Goal: Entertainment & Leisure: Browse casually

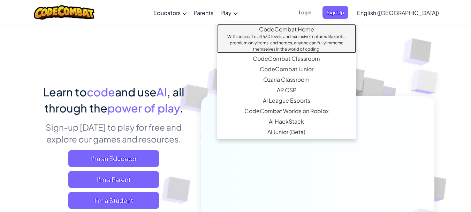
click at [298, 38] on div "With access to all 530 levels and exclusive features like pets, premium only it…" at bounding box center [286, 43] width 125 height 19
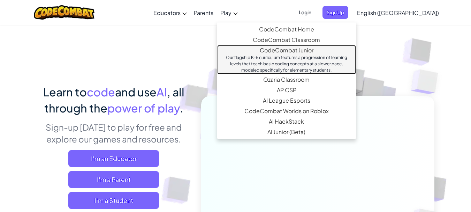
click at [303, 56] on div "Our flagship K-5 curriculum features a progression of learning levels that teac…" at bounding box center [286, 63] width 125 height 19
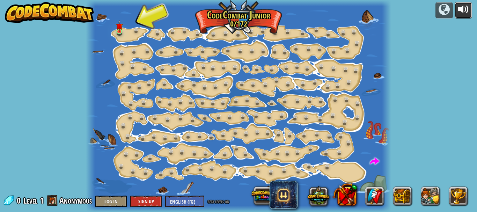
click at [467, 8] on div at bounding box center [462, 9] width 11 height 11
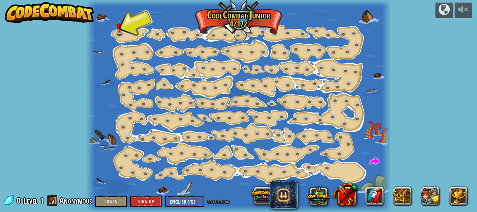
click at [238, 33] on link at bounding box center [240, 35] width 14 height 14
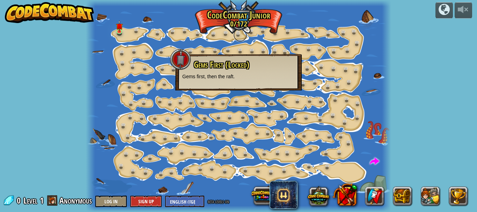
click at [238, 34] on link at bounding box center [240, 35] width 14 height 14
click at [372, 161] on span at bounding box center [374, 161] width 9 height 9
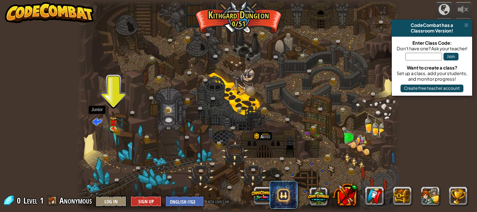
click at [98, 120] on span at bounding box center [96, 121] width 9 height 9
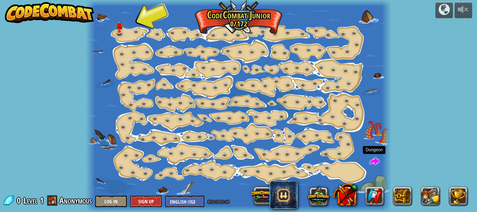
click at [374, 163] on span at bounding box center [374, 161] width 9 height 9
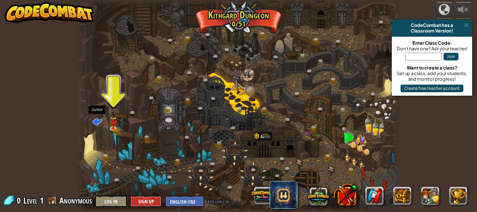
click at [97, 120] on span at bounding box center [96, 121] width 9 height 9
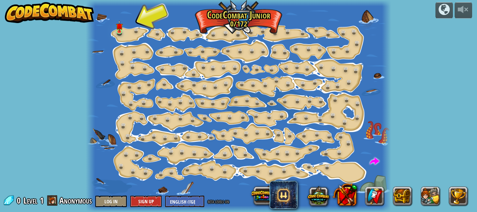
click at [75, 55] on div "powered by Step Change (Locked) Change step arguments. Go Smart (Locked) Now we…" at bounding box center [238, 106] width 477 height 212
click at [140, 128] on div at bounding box center [238, 106] width 305 height 212
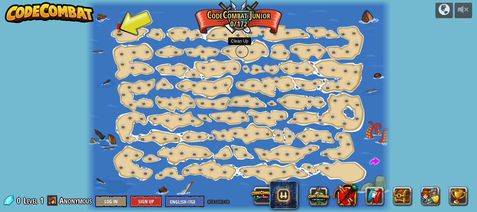
click at [241, 49] on link at bounding box center [242, 51] width 14 height 14
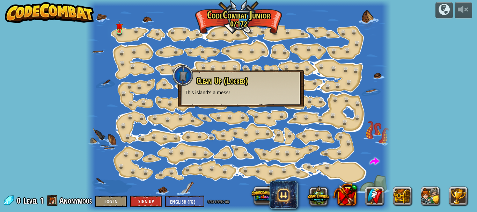
click at [233, 86] on div "Clean Up (Locked) This island's a mess!" at bounding box center [241, 86] width 112 height 20
click at [120, 33] on link at bounding box center [121, 31] width 14 height 14
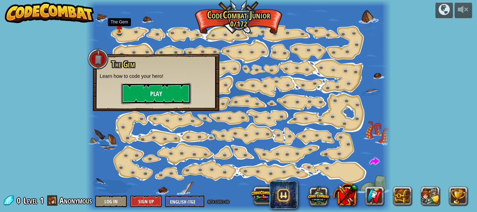
click at [162, 90] on button "Play" at bounding box center [156, 93] width 70 height 21
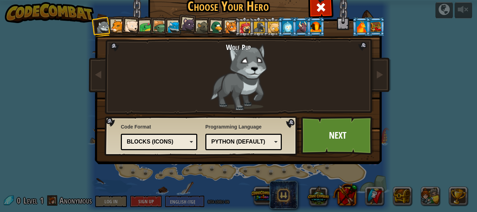
click at [184, 141] on div "Blocks (Icons)" at bounding box center [157, 142] width 60 height 8
click at [318, 144] on link "Next" at bounding box center [337, 135] width 73 height 38
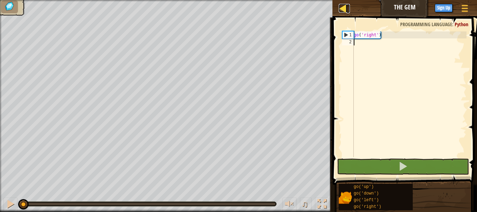
click at [342, 7] on div at bounding box center [342, 8] width 9 height 9
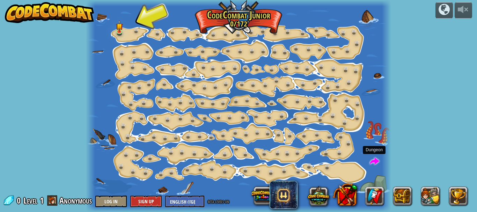
click at [374, 164] on span at bounding box center [374, 161] width 9 height 9
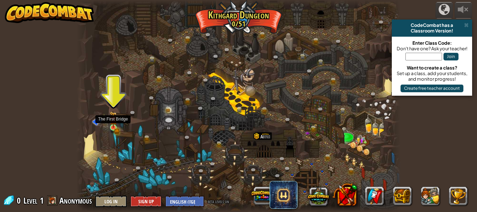
click at [116, 126] on img at bounding box center [113, 119] width 7 height 16
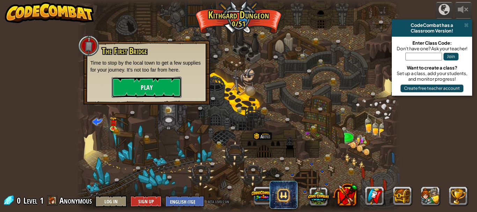
click at [134, 89] on button "Play" at bounding box center [147, 87] width 70 height 21
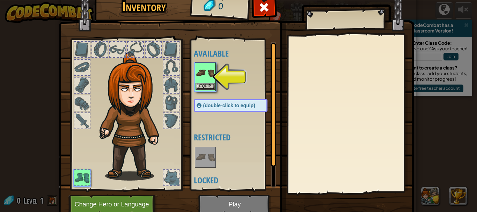
click at [203, 81] on img at bounding box center [205, 73] width 20 height 20
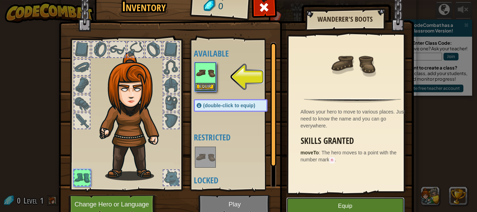
click at [303, 201] on button "Equip" at bounding box center [345, 205] width 118 height 17
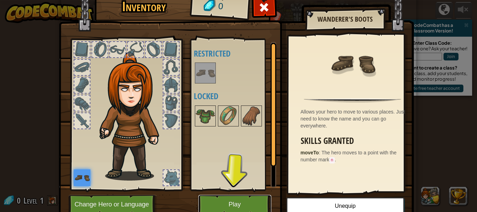
click at [254, 201] on button "Play" at bounding box center [234, 204] width 73 height 19
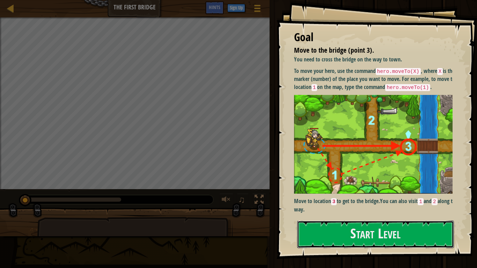
drag, startPoint x: 351, startPoint y: 235, endPoint x: 348, endPoint y: 218, distance: 16.5
click at [351, 211] on button "Start Level" at bounding box center [375, 235] width 157 height 28
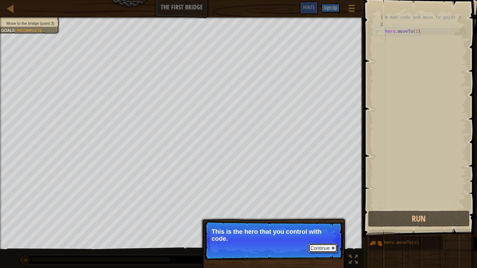
click at [322, 211] on button "Continue" at bounding box center [322, 248] width 29 height 9
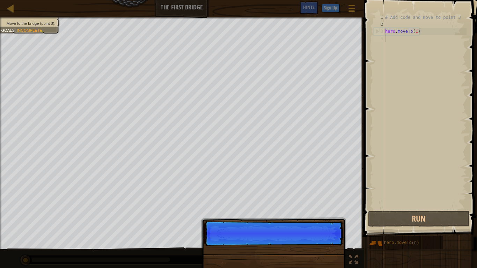
scroll to position [3, 0]
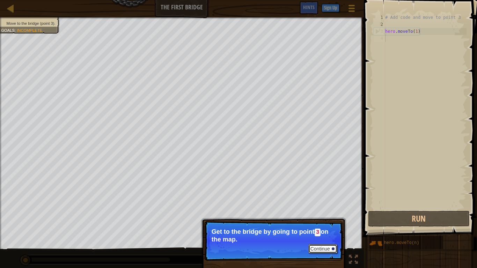
click at [320, 211] on button "Continue" at bounding box center [322, 248] width 29 height 9
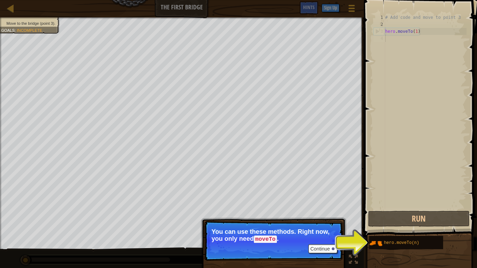
click at [333, 211] on p "You can use these methods. Right now, you only need moveTo ." at bounding box center [273, 235] width 124 height 15
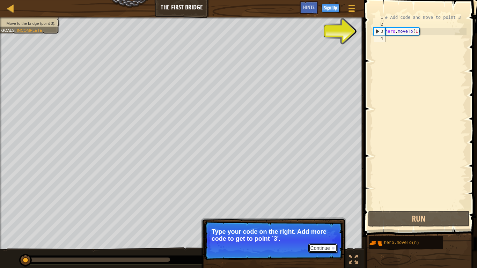
click at [318, 211] on button "Continue" at bounding box center [322, 248] width 29 height 9
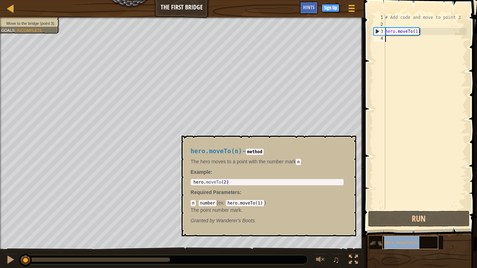
click at [403, 211] on span "hero.moveTo(n)" at bounding box center [401, 242] width 35 height 5
click at [347, 143] on button "×" at bounding box center [348, 144] width 6 height 10
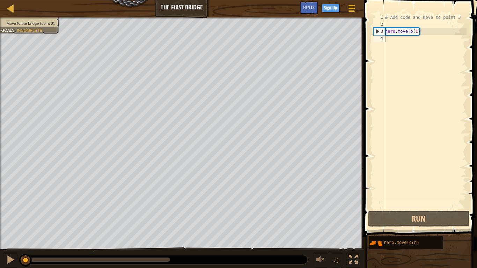
click at [417, 33] on div "# Add code and move to point 3 hero . moveTo ( 1 )" at bounding box center [425, 118] width 83 height 209
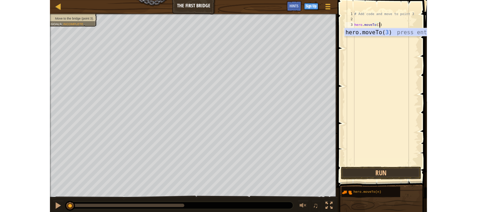
scroll to position [3, 5]
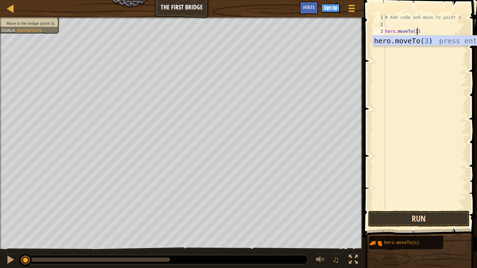
type textarea "hero.moveTo(3)"
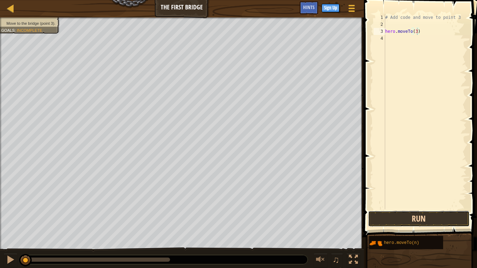
click at [406, 211] on button "Run" at bounding box center [419, 219] width 102 height 16
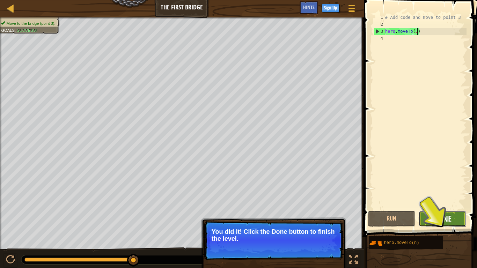
click at [434, 211] on span "Done" at bounding box center [442, 218] width 18 height 11
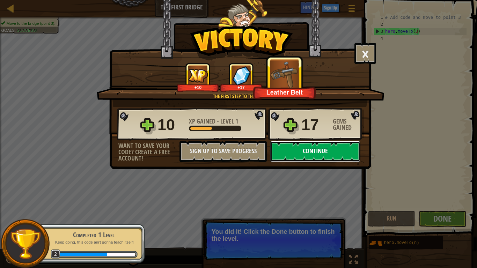
click at [320, 154] on button "Continue" at bounding box center [315, 151] width 90 height 21
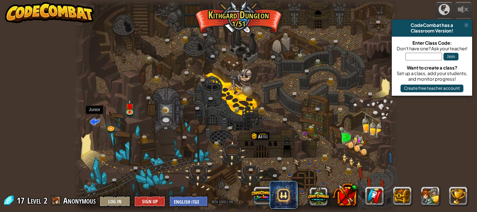
click at [94, 121] on span at bounding box center [94, 121] width 9 height 9
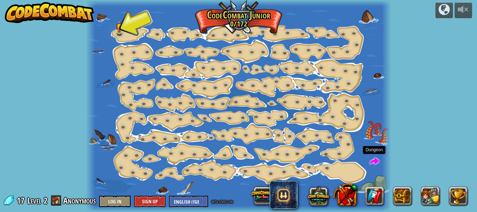
click at [373, 161] on span at bounding box center [374, 161] width 9 height 9
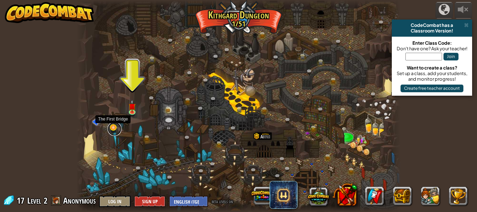
click at [113, 130] on link at bounding box center [114, 129] width 14 height 14
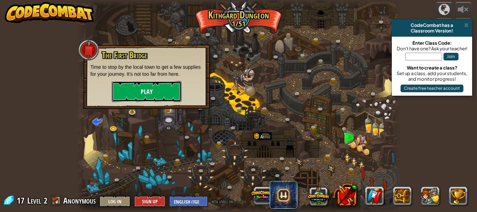
click at [140, 93] on button "Play" at bounding box center [147, 91] width 70 height 21
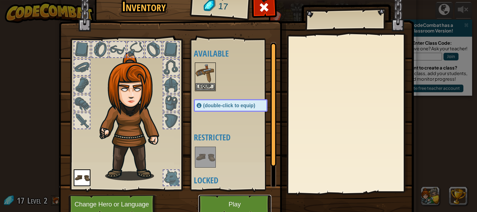
click at [245, 203] on button "Play" at bounding box center [234, 204] width 73 height 19
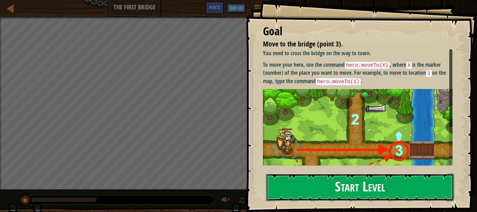
click at [322, 189] on button "Start Level" at bounding box center [360, 187] width 188 height 28
